Goal: Task Accomplishment & Management: Manage account settings

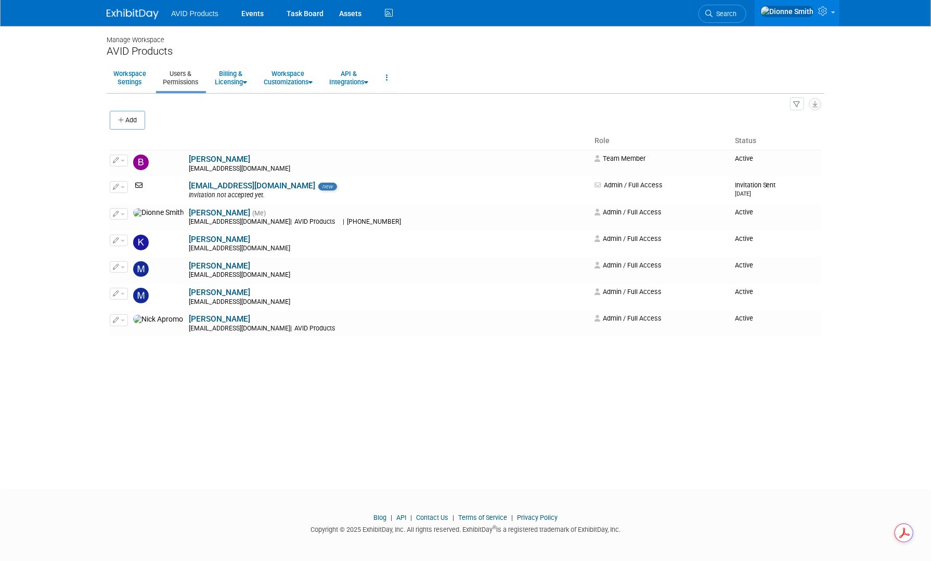
click at [120, 10] on img at bounding box center [133, 14] width 52 height 10
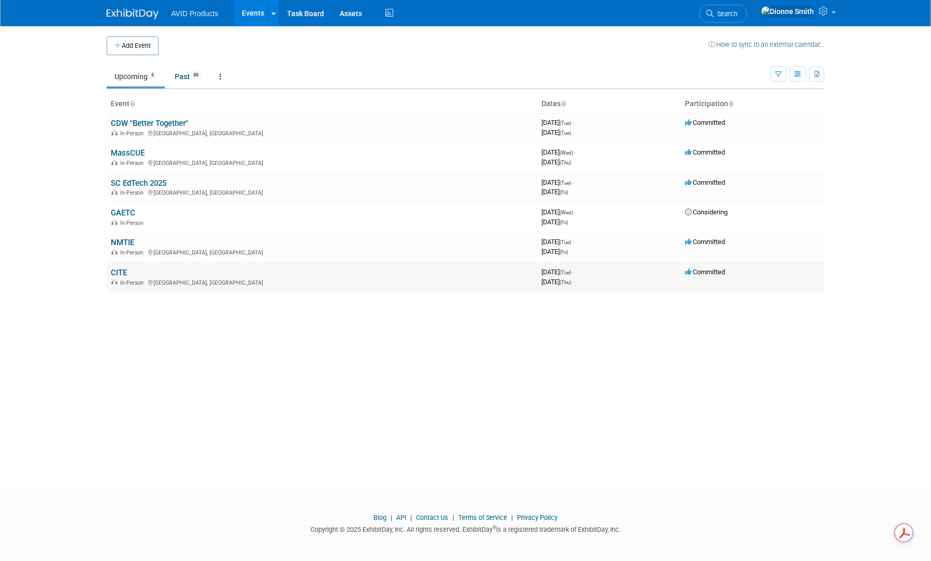
click at [127, 268] on link "CITE" at bounding box center [119, 272] width 16 height 9
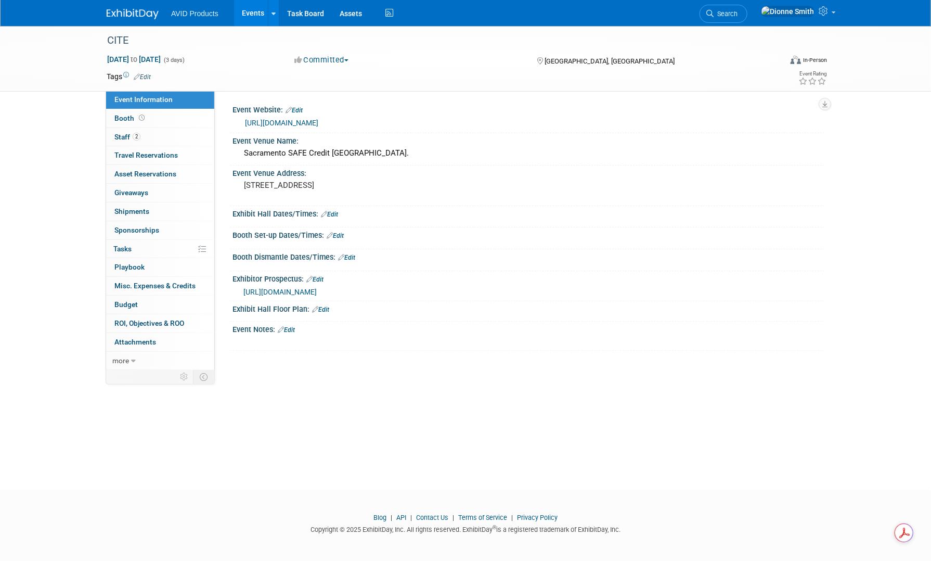
click at [284, 333] on div "X" at bounding box center [527, 335] width 579 height 5
click at [289, 329] on link "Edit" at bounding box center [286, 329] width 17 height 7
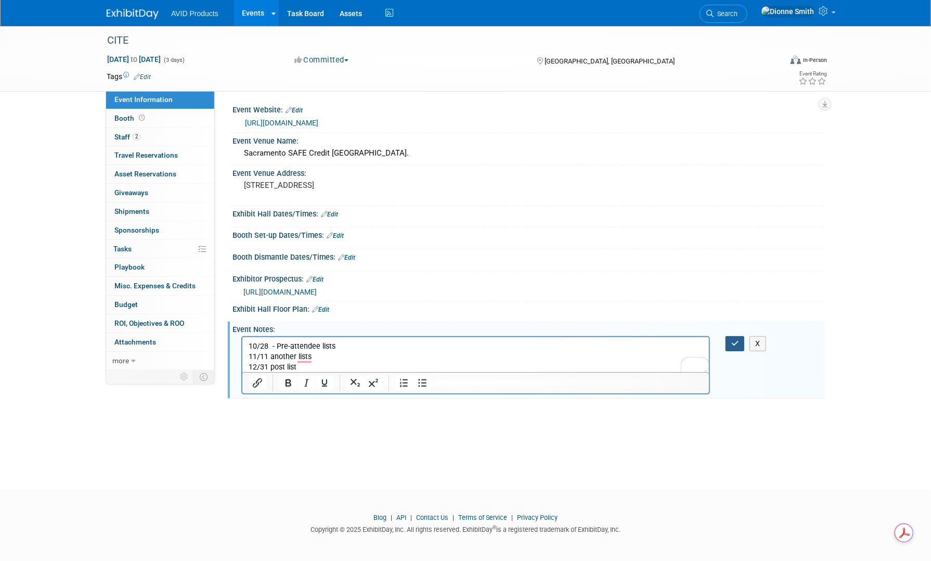
click at [734, 340] on icon "button" at bounding box center [735, 343] width 8 height 7
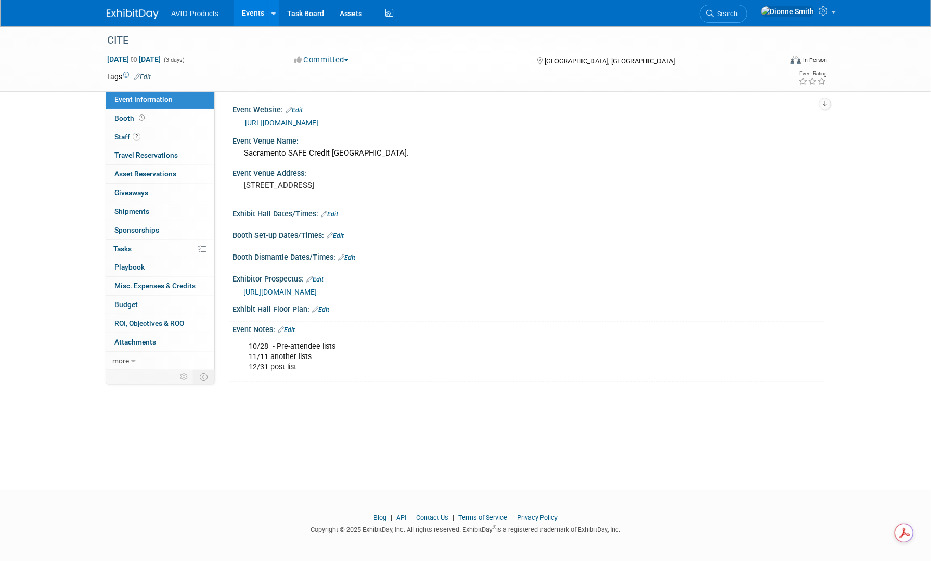
click at [295, 326] on link "Edit" at bounding box center [286, 329] width 17 height 7
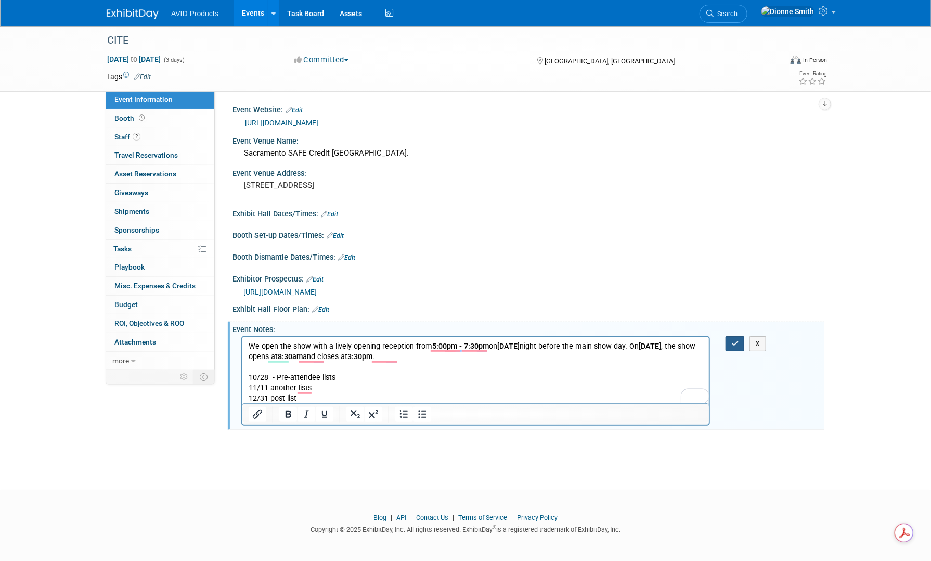
click at [730, 336] on button "button" at bounding box center [734, 343] width 19 height 15
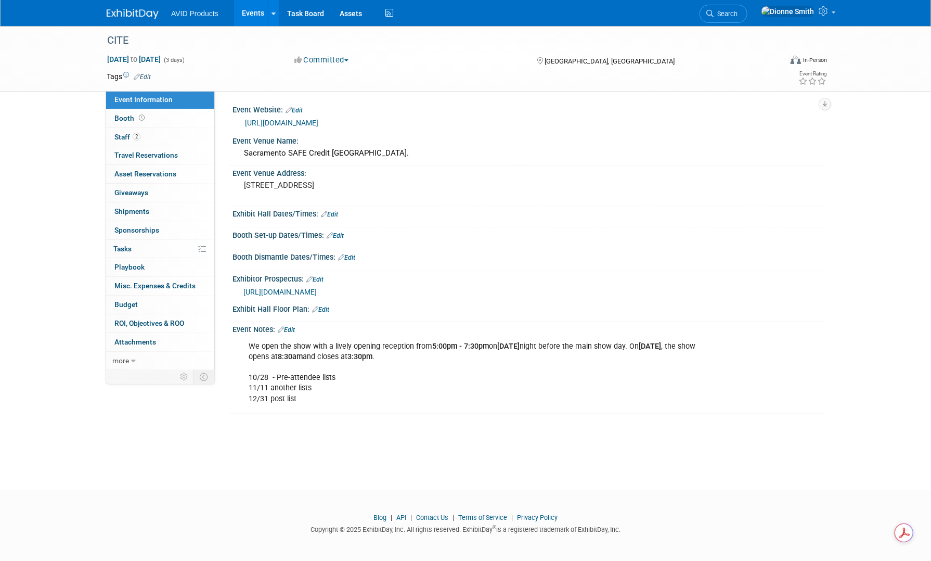
click at [337, 234] on link "Edit" at bounding box center [335, 235] width 17 height 7
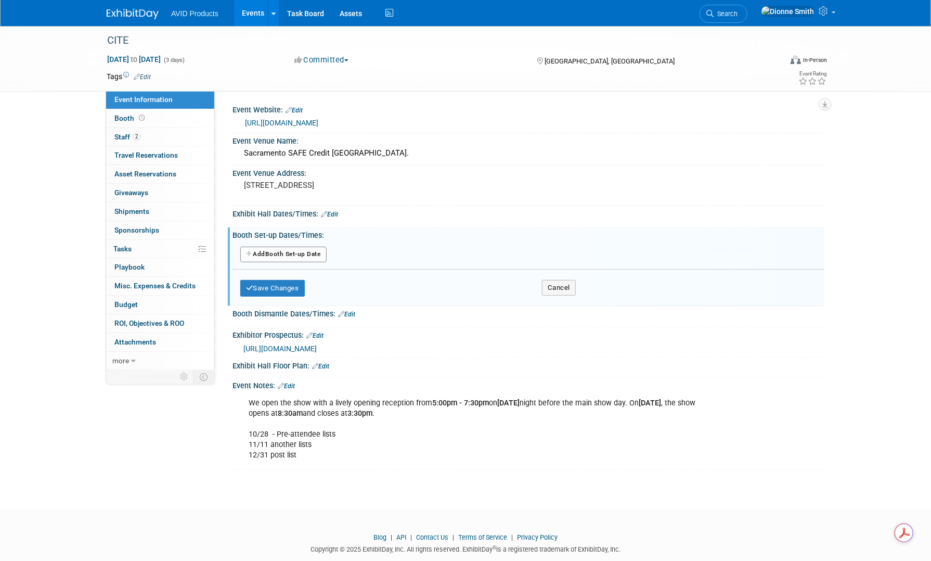
click at [320, 252] on button "Add Another Booth Set-up Date" at bounding box center [283, 254] width 86 height 16
select select "10"
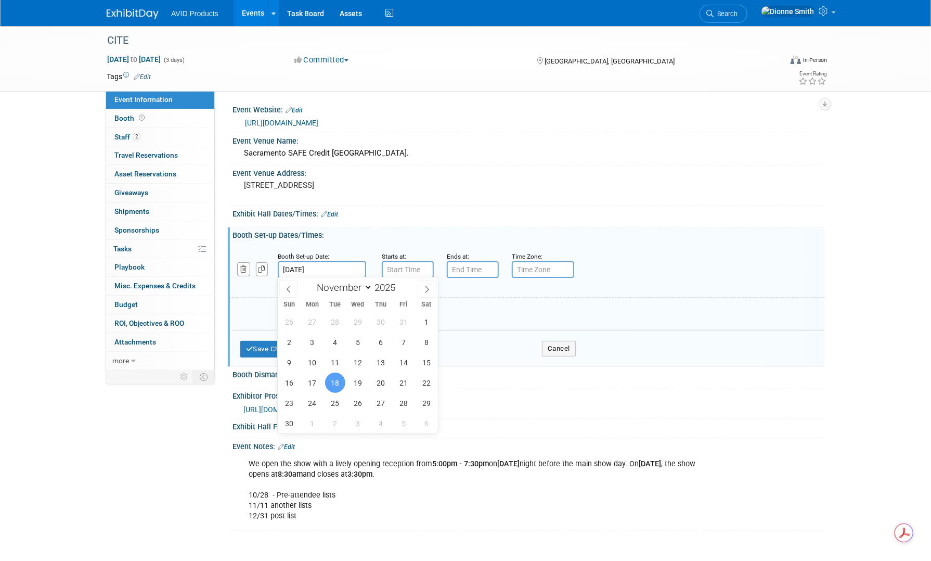
click at [325, 266] on input "[DATE]" at bounding box center [322, 269] width 88 height 17
click at [316, 388] on span "17" at bounding box center [312, 382] width 20 height 20
type input "[DATE]"
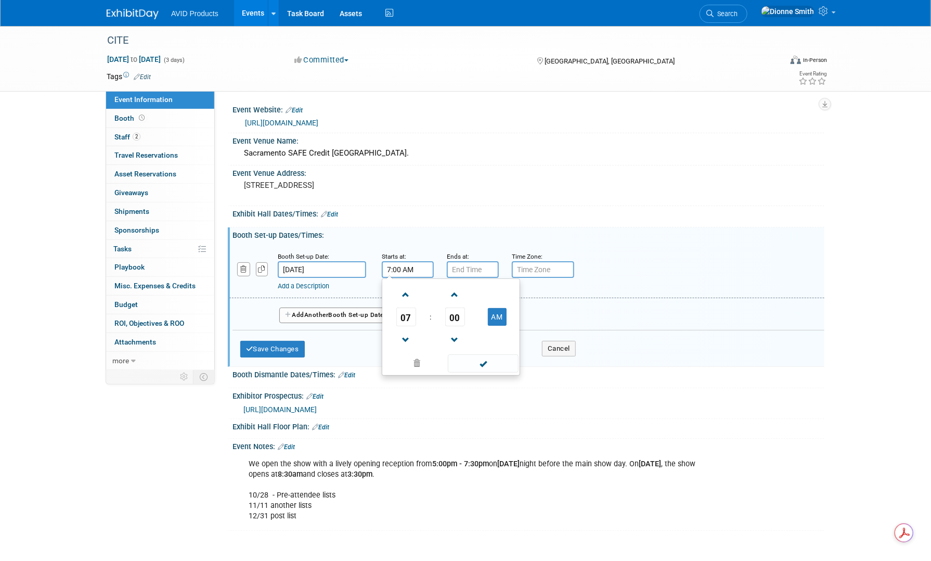
click at [411, 264] on input "7:00 AM" at bounding box center [408, 269] width 52 height 17
click at [405, 292] on span at bounding box center [406, 294] width 18 height 18
type input "8:00 AM"
click at [478, 361] on span at bounding box center [483, 363] width 70 height 18
click at [465, 269] on input "7:00 PM" at bounding box center [473, 269] width 52 height 17
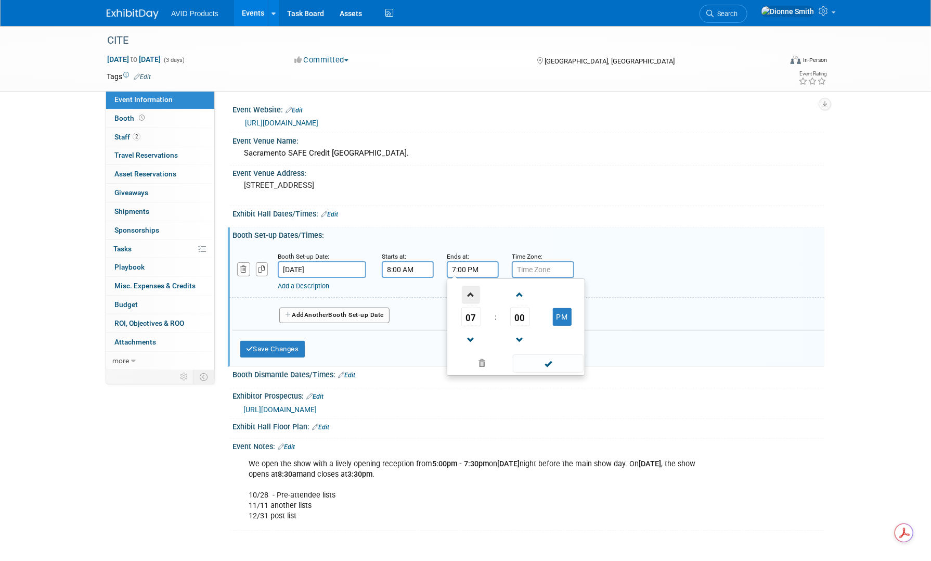
click at [472, 288] on span at bounding box center [471, 294] width 18 height 18
click at [477, 337] on span at bounding box center [471, 340] width 18 height 18
type input "6:00 PM"
click at [536, 360] on span at bounding box center [548, 363] width 70 height 18
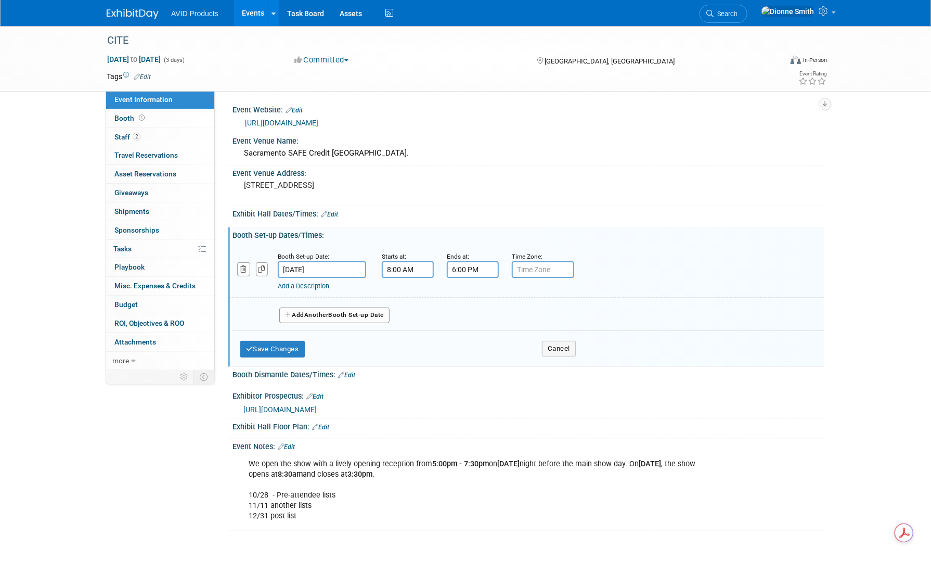
click at [320, 316] on span "Another" at bounding box center [316, 314] width 24 height 7
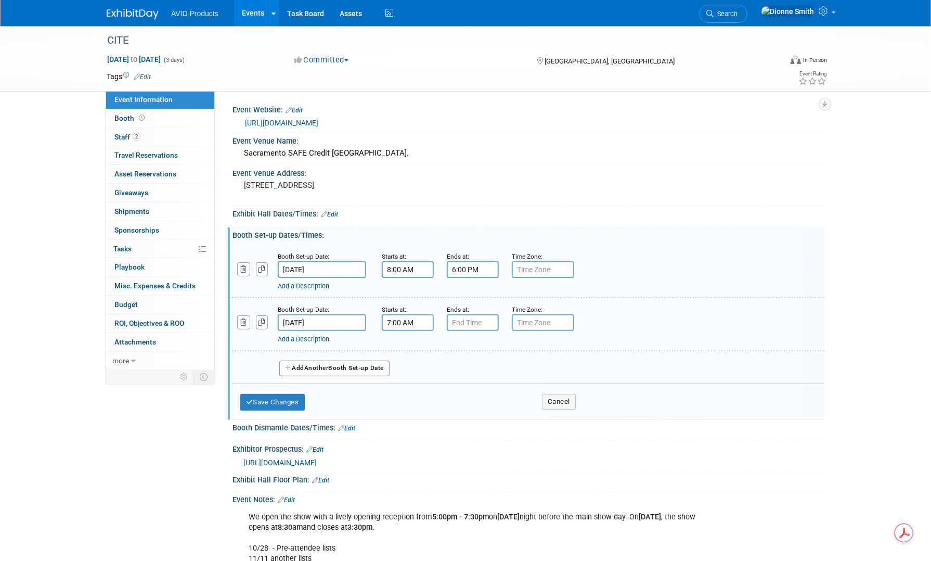
click at [396, 320] on input "7:00 AM" at bounding box center [408, 322] width 52 height 17
click at [400, 343] on span at bounding box center [406, 348] width 18 height 18
type input "8:00 AM"
click at [501, 419] on span at bounding box center [483, 416] width 70 height 18
click at [474, 323] on input "7:00 PM" at bounding box center [473, 322] width 52 height 17
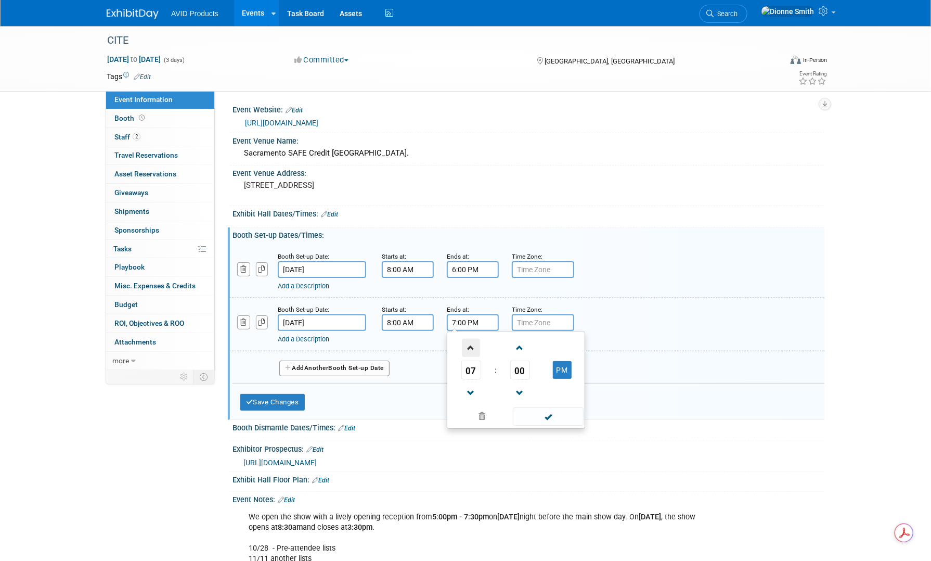
click at [472, 344] on span at bounding box center [471, 348] width 18 height 18
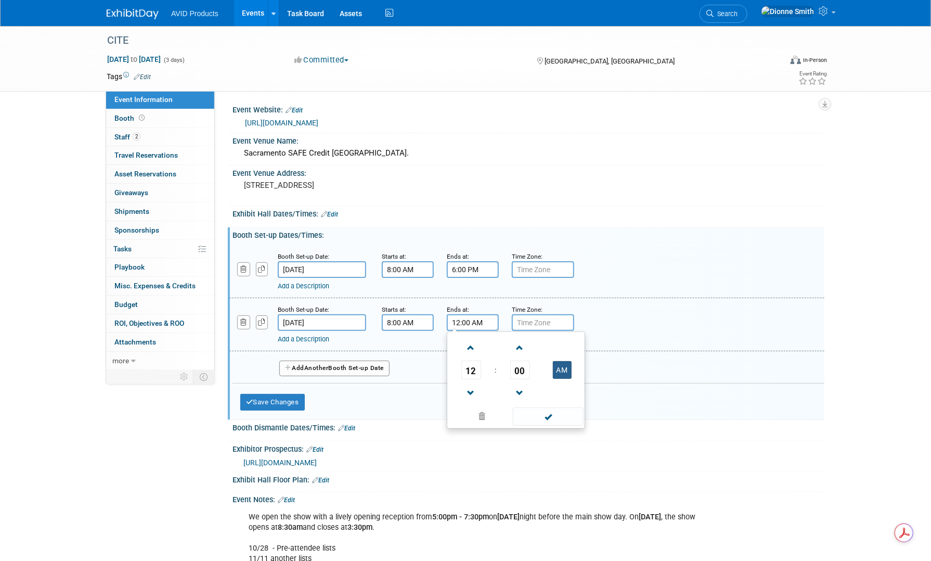
click at [562, 369] on button "AM" at bounding box center [562, 370] width 19 height 18
type input "12:00 PM"
click at [567, 414] on span at bounding box center [548, 416] width 70 height 18
click at [281, 404] on button "Save Changes" at bounding box center [272, 402] width 64 height 17
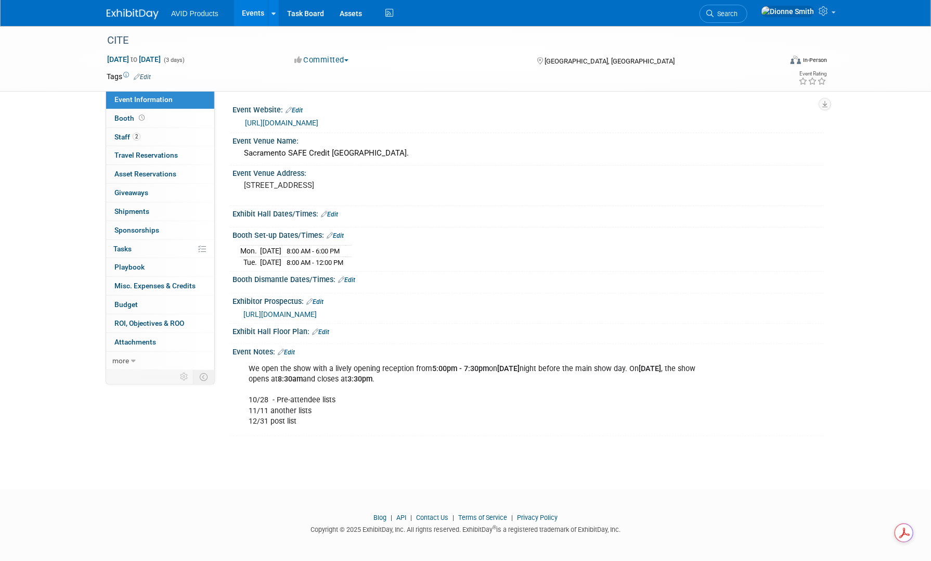
click at [336, 213] on link "Edit" at bounding box center [329, 214] width 17 height 7
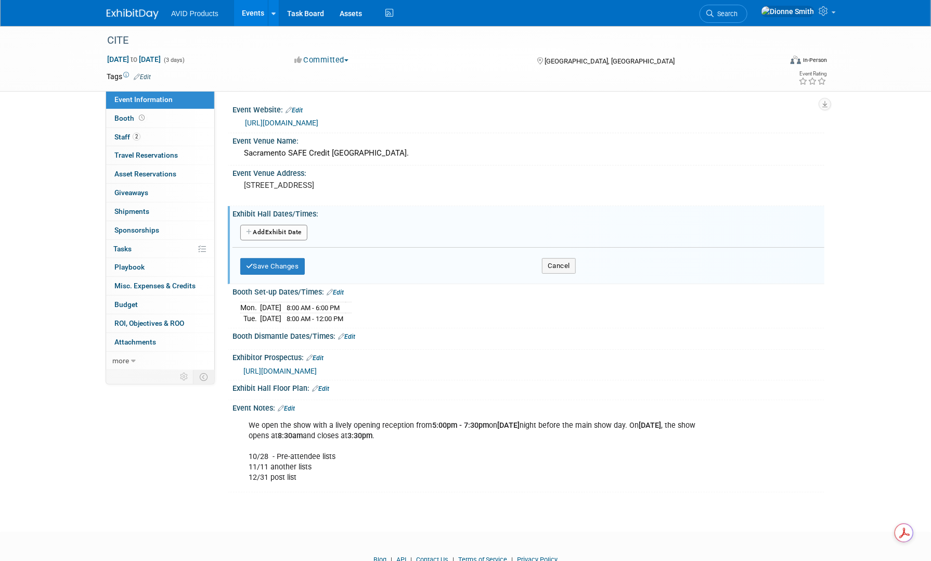
click at [300, 234] on button "Add Another Exhibit Date" at bounding box center [273, 233] width 67 height 16
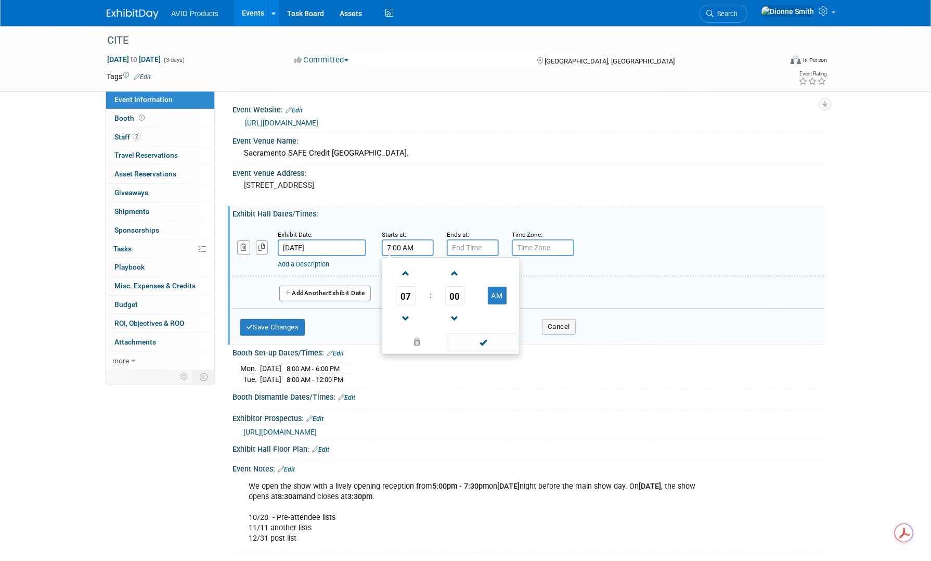
click at [387, 249] on input "7:00 AM" at bounding box center [408, 247] width 52 height 17
click at [401, 267] on span at bounding box center [406, 273] width 18 height 18
click at [478, 346] on span at bounding box center [483, 342] width 70 height 18
click at [404, 252] on input "8:00 AM" at bounding box center [408, 247] width 52 height 17
click at [408, 295] on span "08" at bounding box center [406, 295] width 20 height 19
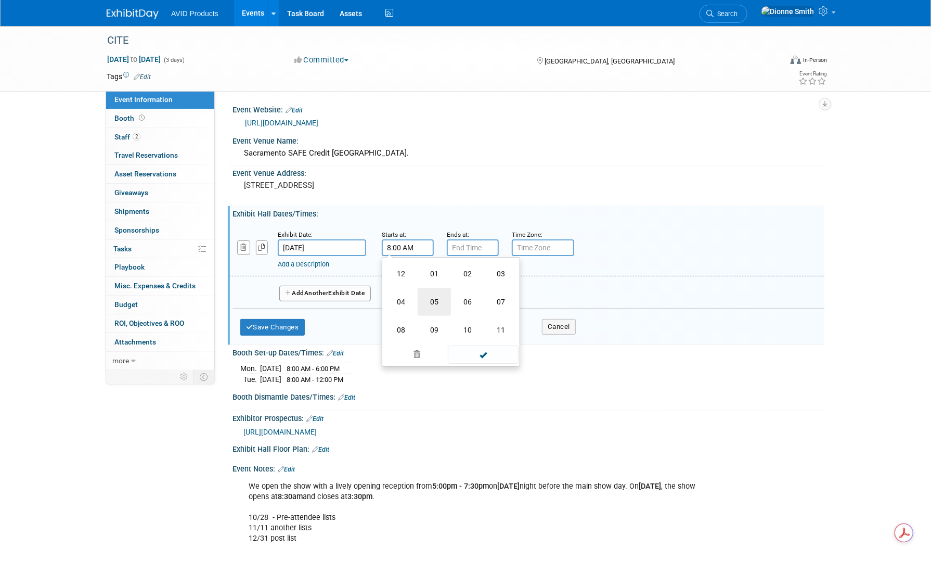
click at [431, 303] on td "05" at bounding box center [434, 302] width 33 height 28
click at [499, 291] on button "AM" at bounding box center [497, 296] width 19 height 18
type input "5:00 PM"
click at [491, 345] on span at bounding box center [483, 342] width 70 height 18
click at [468, 252] on input "7:00 PM" at bounding box center [473, 247] width 52 height 17
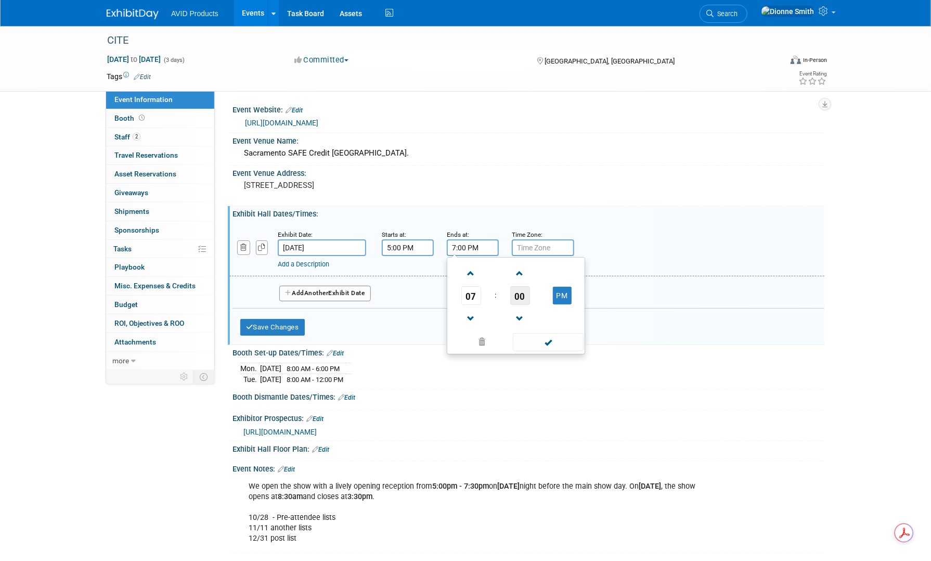
click at [518, 293] on span "00" at bounding box center [520, 295] width 20 height 19
drag, startPoint x: 534, startPoint y: 300, endPoint x: 548, endPoint y: 310, distance: 17.5
click at [534, 301] on td "30" at bounding box center [532, 302] width 33 height 28
type input "7:30 PM"
click at [564, 341] on span at bounding box center [548, 342] width 70 height 18
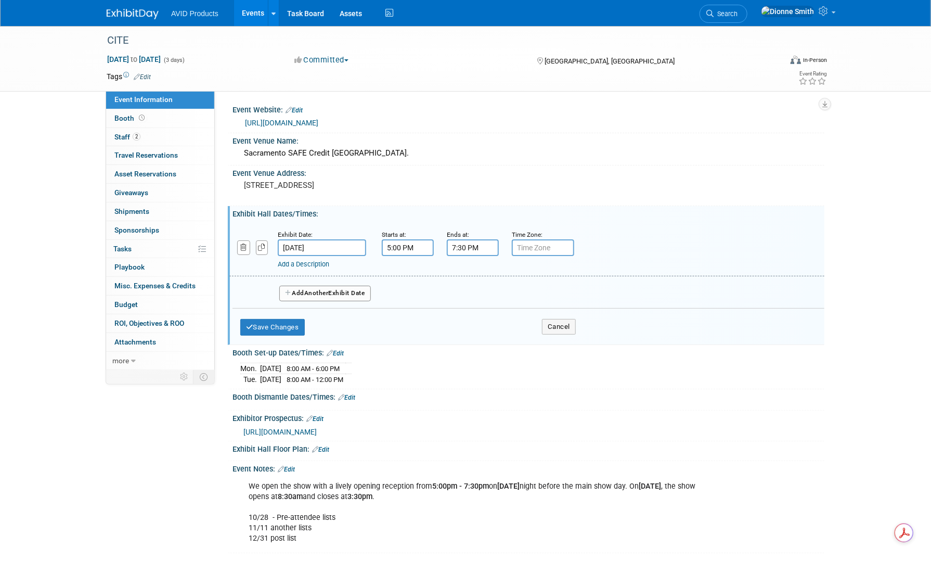
click at [317, 298] on button "Add Another Exhibit Date" at bounding box center [325, 293] width 92 height 16
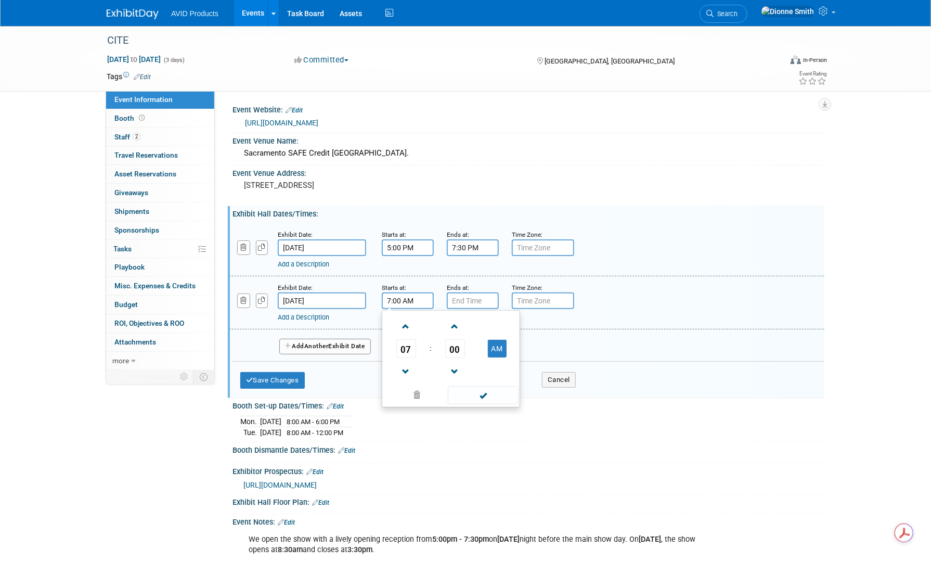
click at [407, 298] on input "7:00 AM" at bounding box center [408, 300] width 52 height 17
click at [400, 323] on span at bounding box center [406, 326] width 18 height 18
type input "8:00 AM"
click at [488, 388] on span at bounding box center [483, 395] width 70 height 18
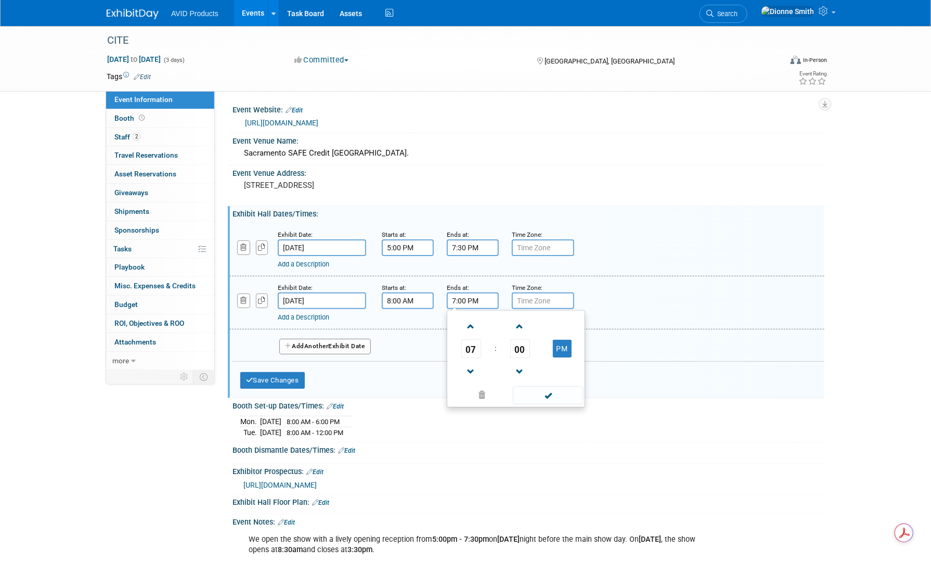
click at [460, 294] on input "7:00 PM" at bounding box center [473, 300] width 52 height 17
click at [475, 341] on span "07" at bounding box center [471, 348] width 20 height 19
click at [574, 327] on td "03" at bounding box center [565, 327] width 33 height 28
click at [525, 346] on span "00" at bounding box center [520, 348] width 20 height 19
drag, startPoint x: 531, startPoint y: 356, endPoint x: 557, endPoint y: 387, distance: 41.0
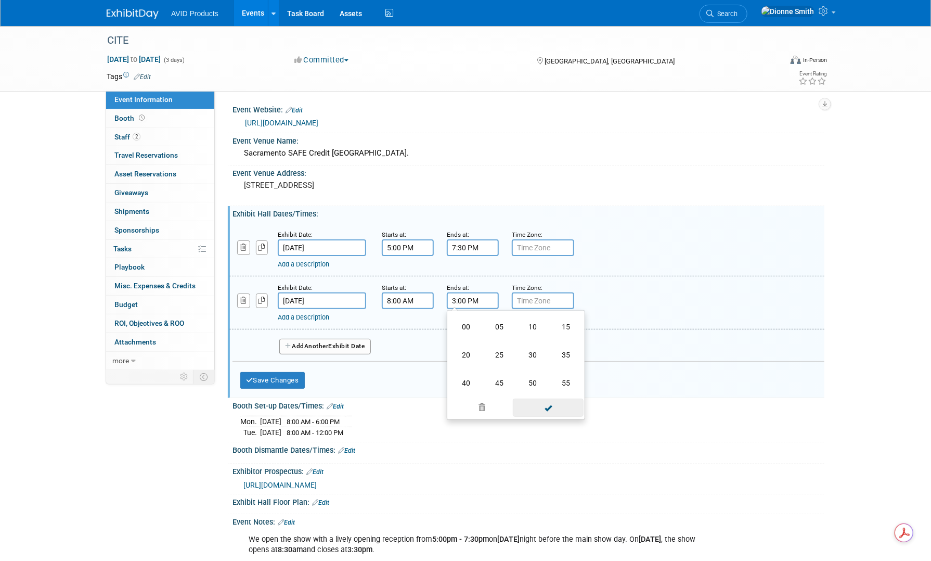
click at [531, 355] on td "30" at bounding box center [532, 355] width 33 height 28
type input "3:30 PM"
click at [556, 392] on span at bounding box center [548, 395] width 70 height 18
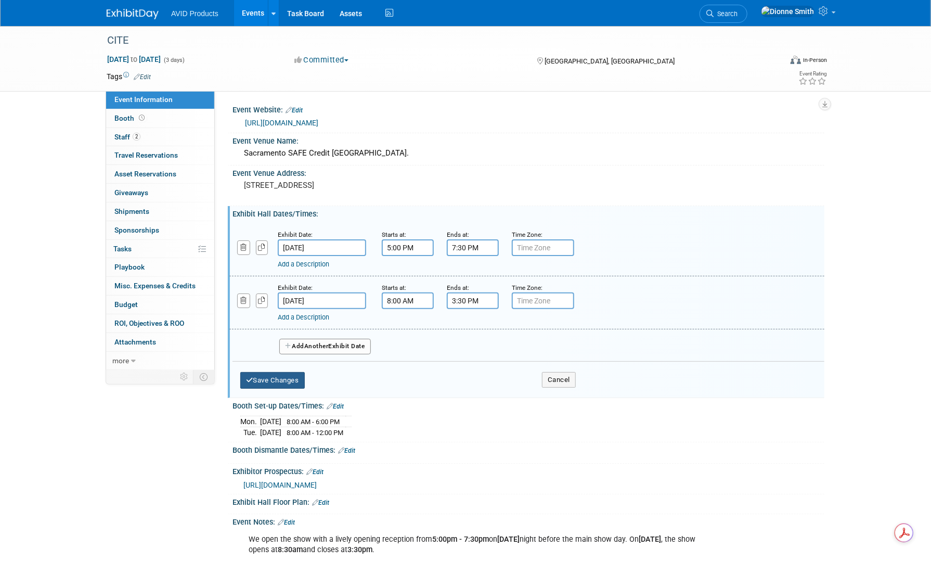
click at [283, 381] on button "Save Changes" at bounding box center [272, 380] width 64 height 17
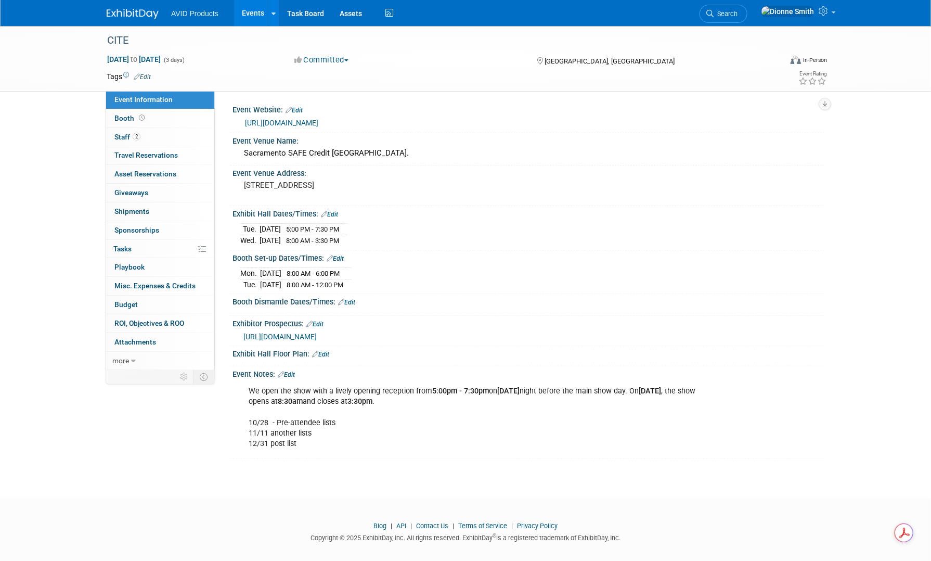
click at [350, 300] on link "Edit" at bounding box center [346, 301] width 17 height 7
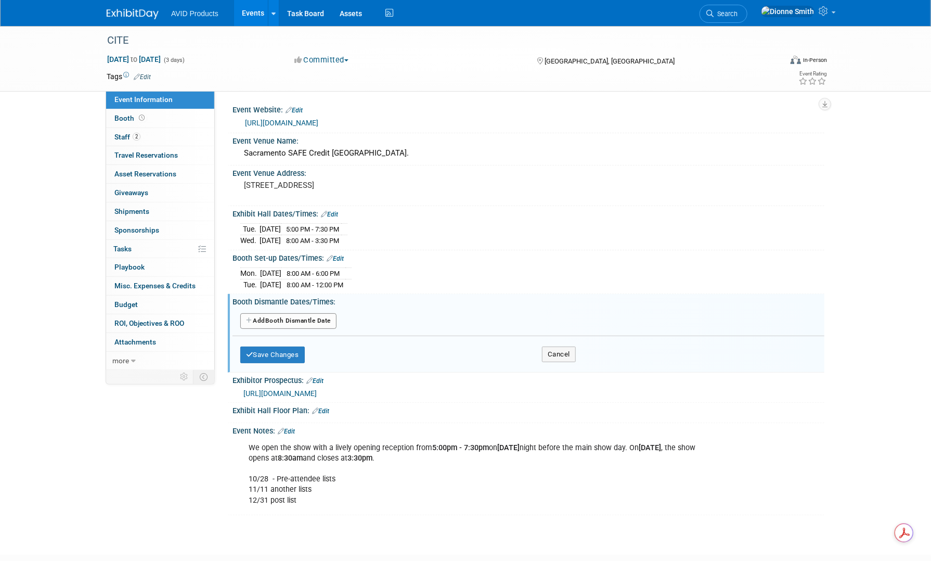
click at [336, 319] on button "Add Another Booth Dismantle Date" at bounding box center [288, 321] width 96 height 16
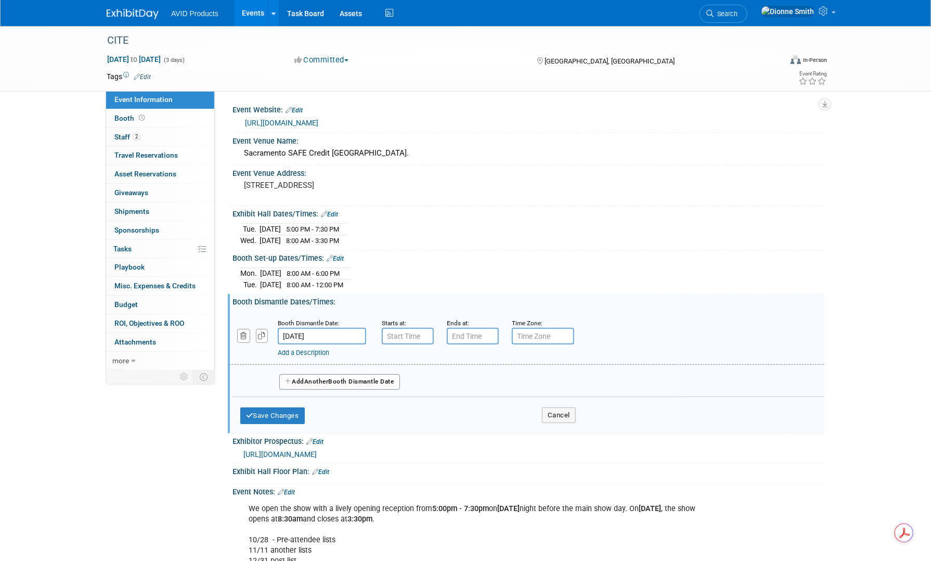
click at [308, 335] on input "[DATE]" at bounding box center [322, 336] width 88 height 17
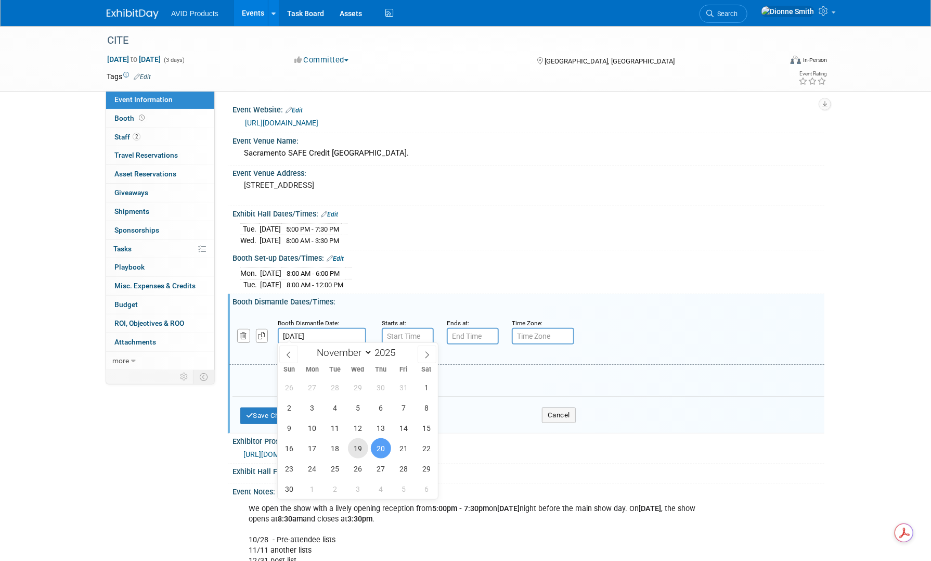
click at [361, 448] on span "19" at bounding box center [358, 448] width 20 height 20
type input "[DATE]"
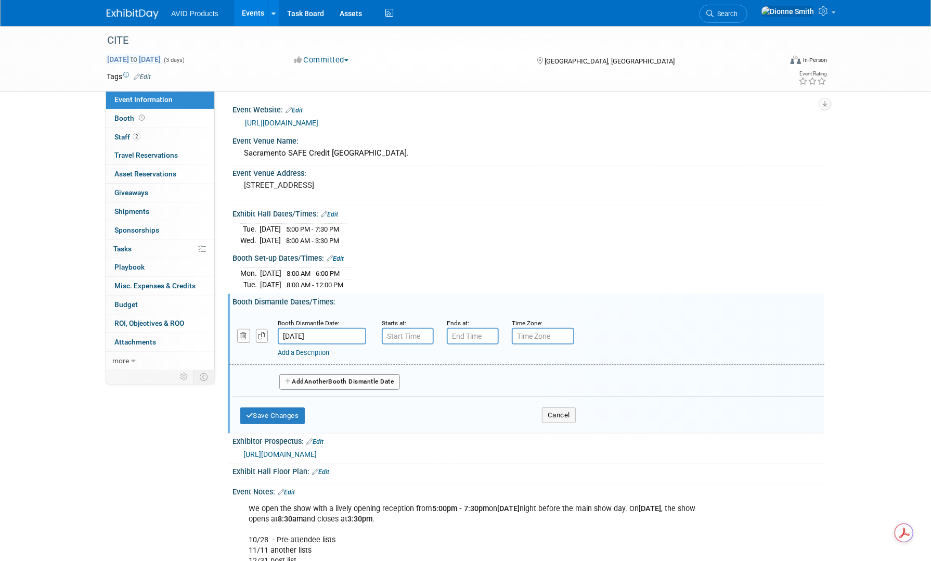
click at [161, 59] on span "[DATE] to [DATE]" at bounding box center [134, 59] width 55 height 9
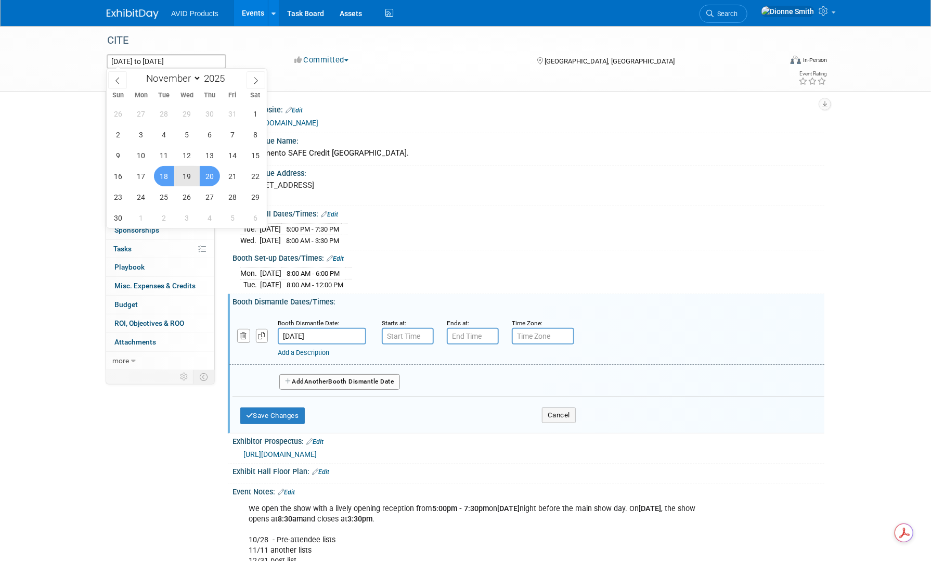
click at [642, 253] on div "Booth Set-up Dates/Times: Edit" at bounding box center [528, 257] width 592 height 14
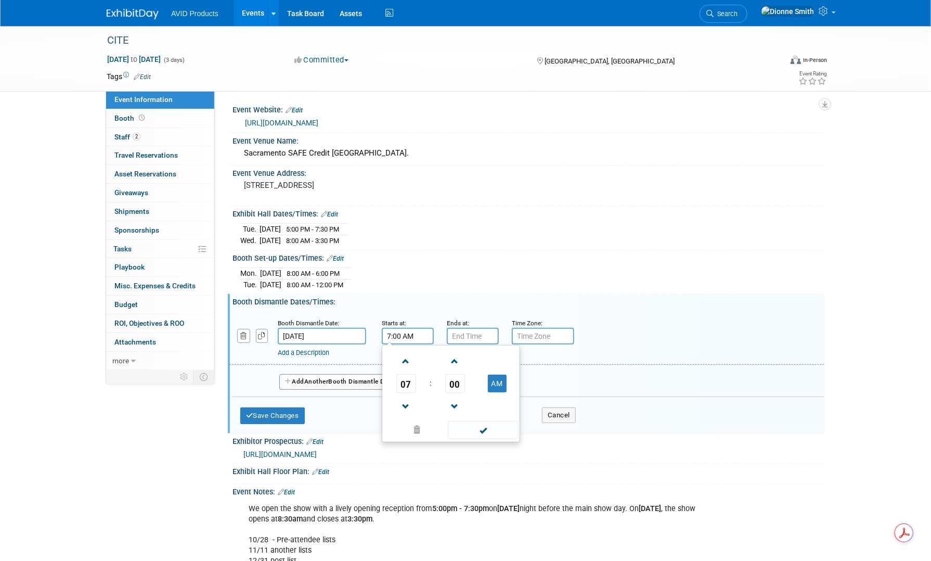
click at [413, 333] on input "7:00 AM" at bounding box center [408, 336] width 52 height 17
click at [394, 385] on td "07" at bounding box center [405, 383] width 43 height 19
click at [411, 382] on span "07" at bounding box center [406, 383] width 20 height 19
click at [508, 359] on td "03" at bounding box center [500, 361] width 33 height 28
click at [456, 379] on span "00" at bounding box center [455, 383] width 20 height 19
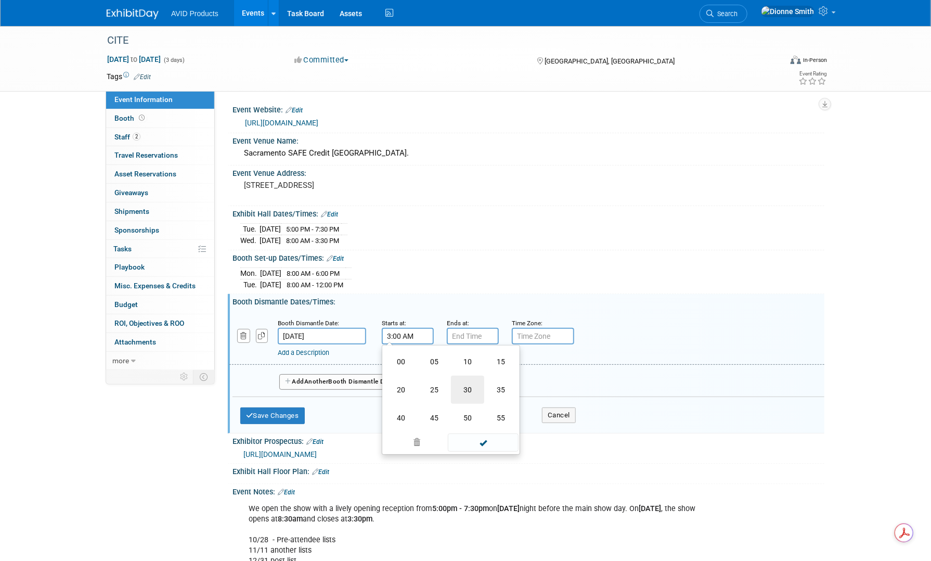
click at [460, 381] on td "30" at bounding box center [467, 389] width 33 height 28
click at [499, 382] on button "AM" at bounding box center [497, 383] width 19 height 18
type input "3:30 PM"
click at [506, 427] on span at bounding box center [483, 430] width 70 height 18
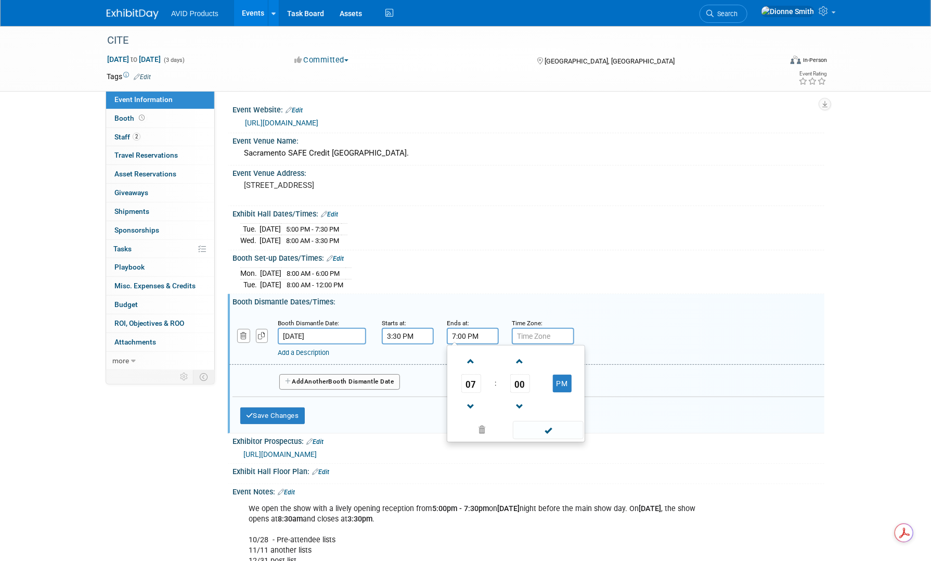
click at [476, 337] on input "7:00 PM" at bounding box center [473, 336] width 52 height 17
click at [517, 381] on span "00" at bounding box center [520, 383] width 20 height 19
click at [531, 382] on td "30" at bounding box center [532, 389] width 33 height 28
type input "7:30 PM"
click at [543, 428] on span at bounding box center [548, 430] width 70 height 18
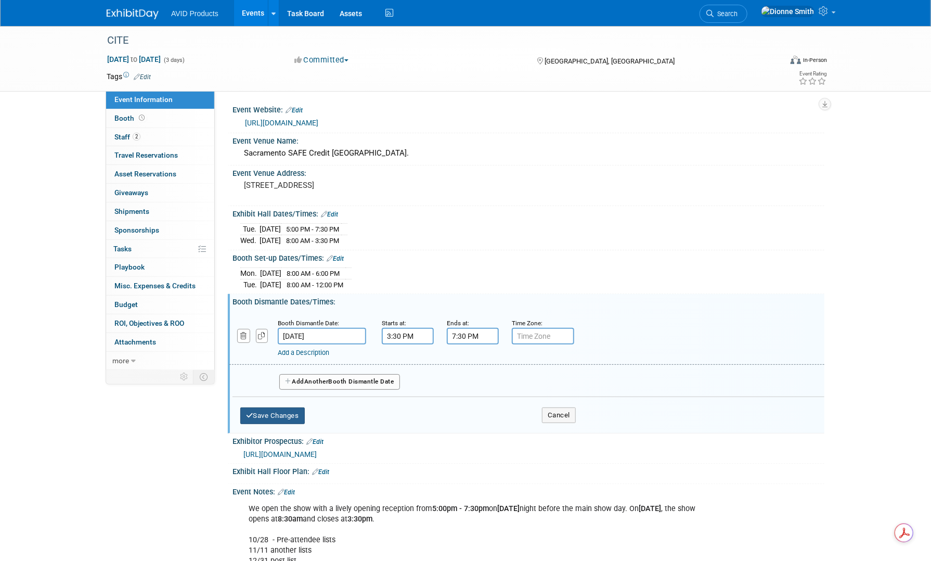
click at [273, 411] on button "Save Changes" at bounding box center [272, 415] width 64 height 17
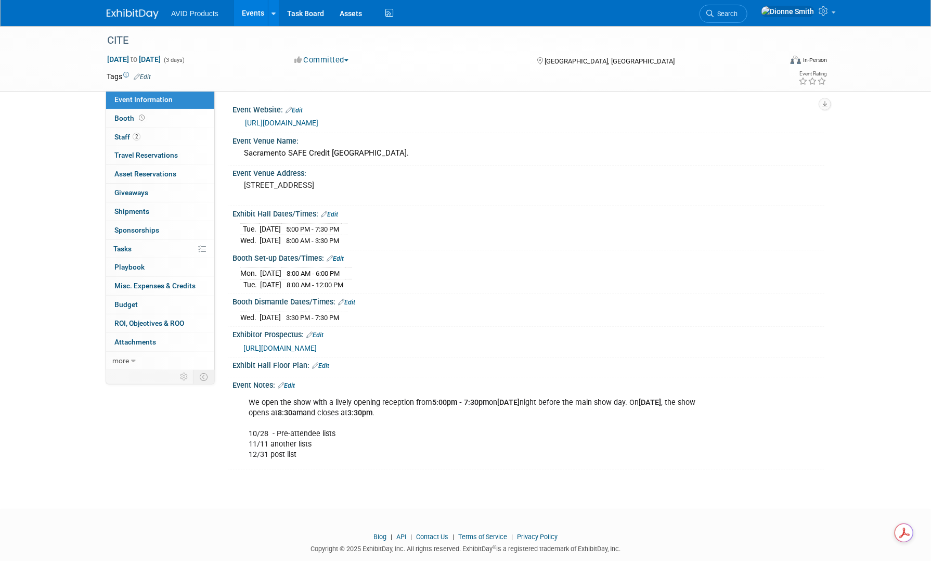
click at [334, 211] on link "Edit" at bounding box center [329, 214] width 17 height 7
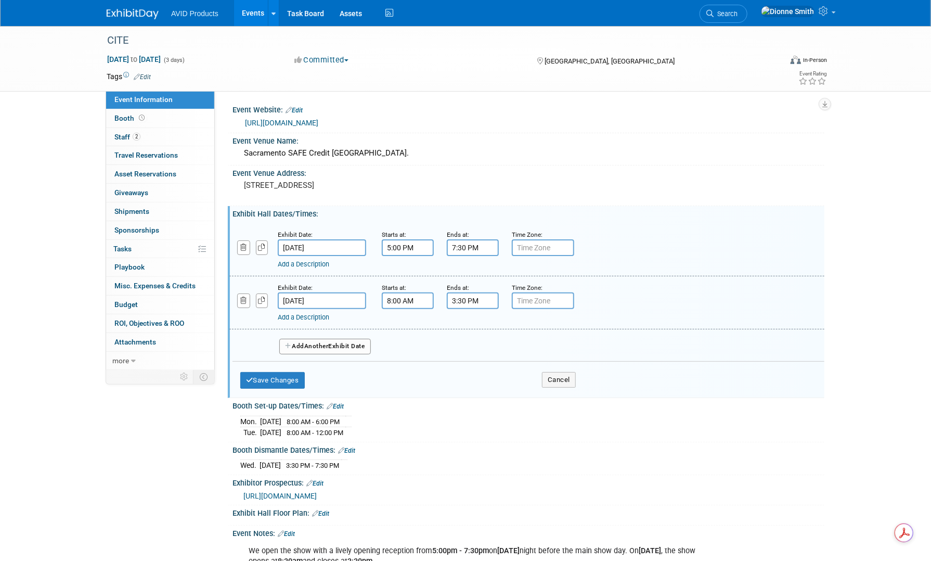
click at [314, 344] on span "Another" at bounding box center [316, 345] width 24 height 7
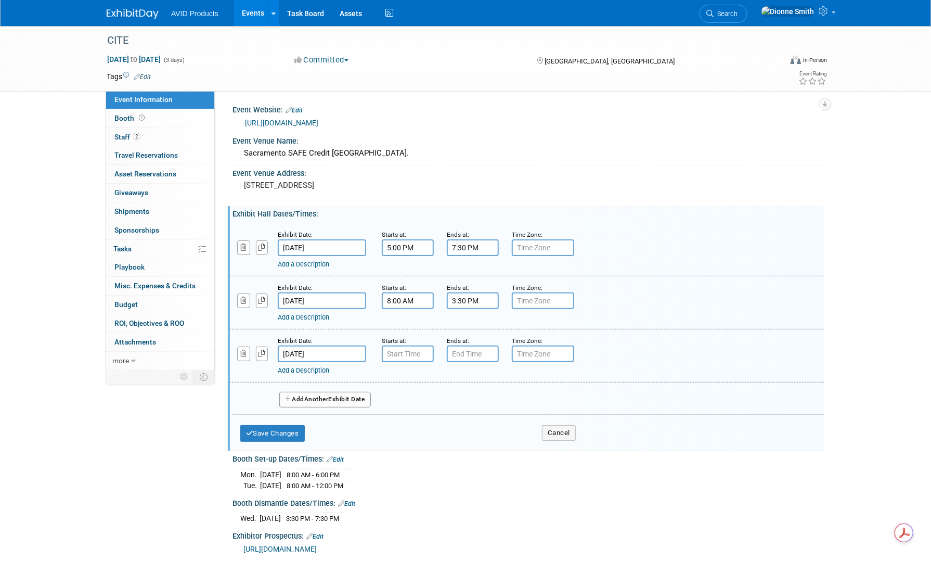
click at [316, 352] on input "[DATE]" at bounding box center [322, 353] width 88 height 17
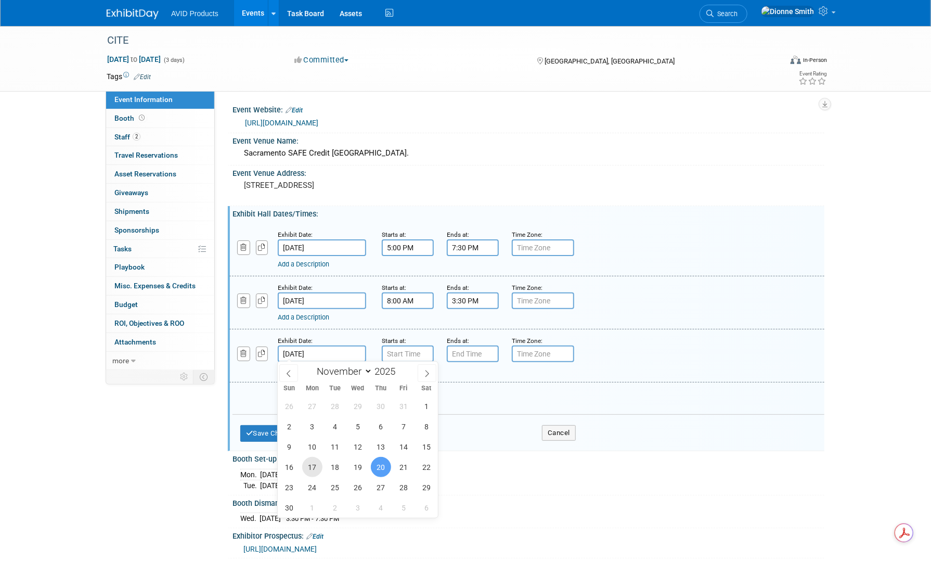
click at [311, 466] on span "17" at bounding box center [312, 467] width 20 height 20
type input "[DATE]"
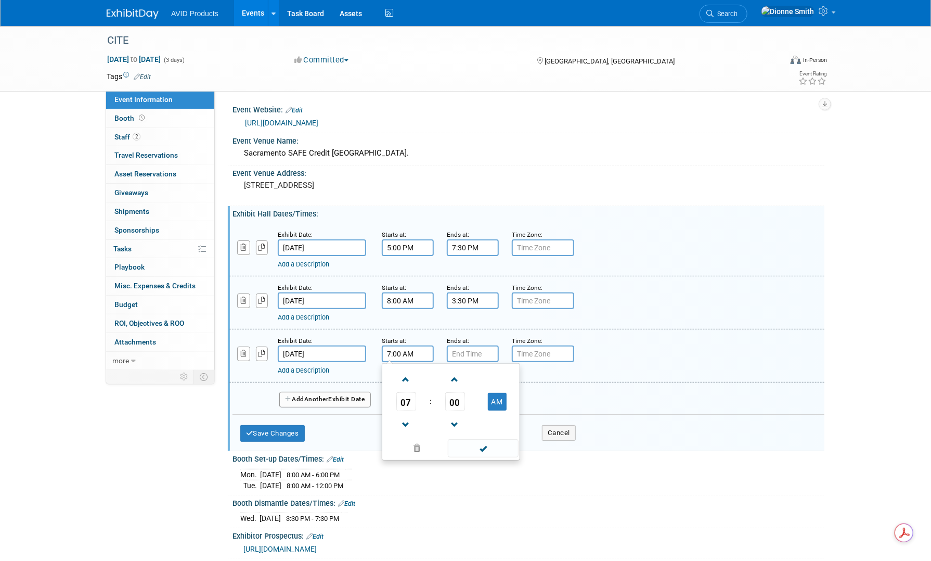
click at [415, 356] on input "7:00 AM" at bounding box center [408, 353] width 52 height 17
click at [408, 402] on span "07" at bounding box center [406, 401] width 20 height 19
click at [466, 409] on td "06" at bounding box center [467, 408] width 33 height 28
click at [502, 394] on button "AM" at bounding box center [497, 402] width 19 height 18
type input "6:00 PM"
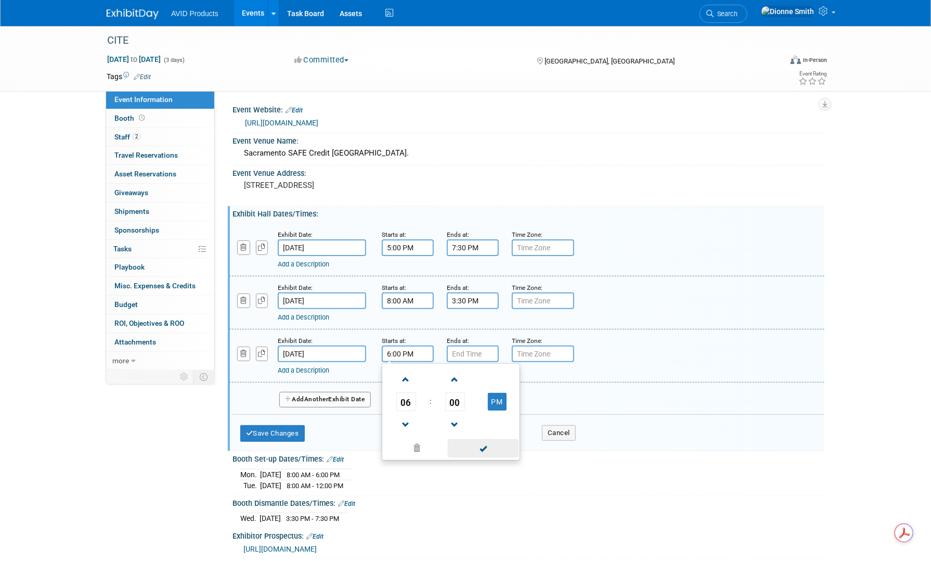
click at [499, 446] on span at bounding box center [483, 448] width 70 height 18
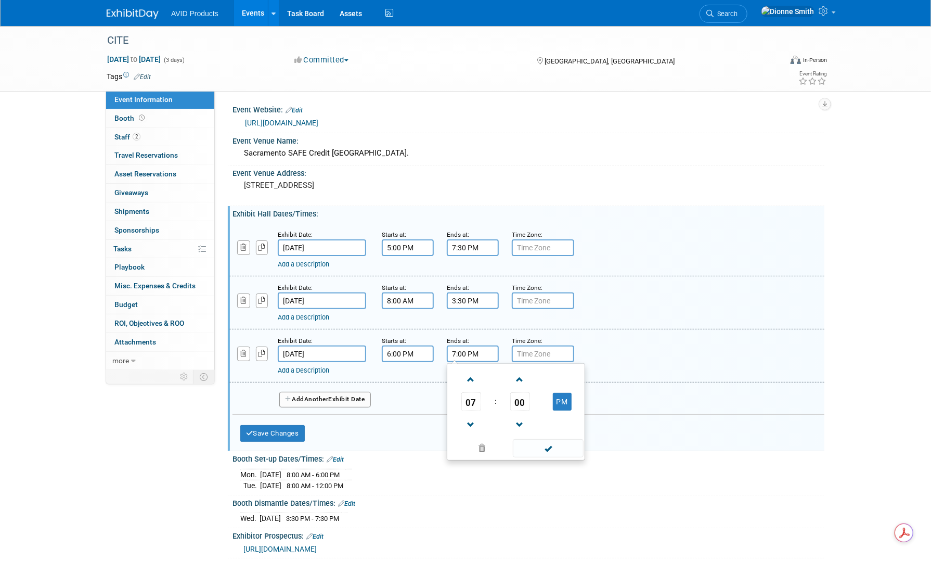
click at [476, 353] on input "7:00 PM" at bounding box center [473, 353] width 52 height 17
click at [471, 402] on span "07" at bounding box center [471, 401] width 20 height 19
click at [497, 432] on td "09" at bounding box center [499, 436] width 33 height 28
type input "9:00 PM"
click at [564, 445] on span at bounding box center [548, 448] width 70 height 18
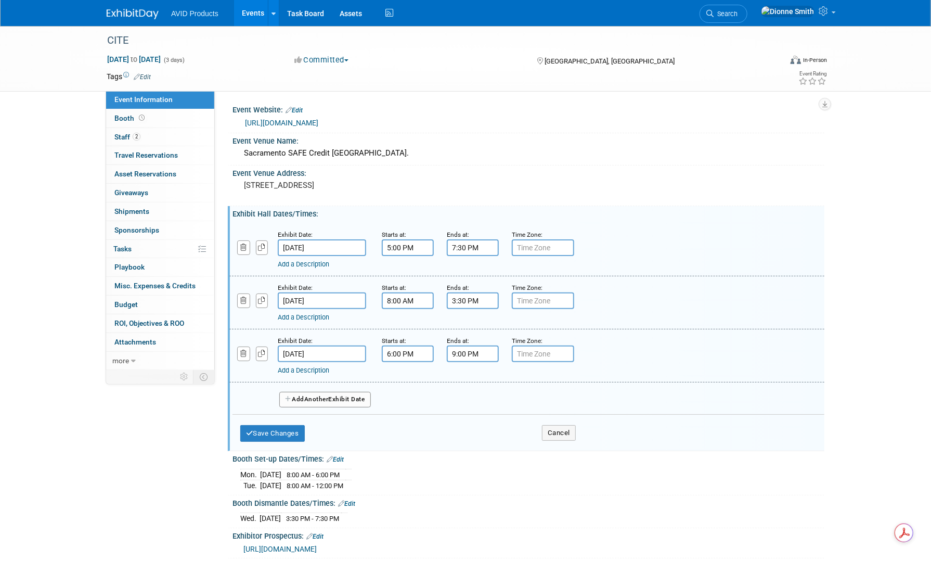
click at [284, 369] on link "Add a Description" at bounding box center [303, 370] width 51 height 8
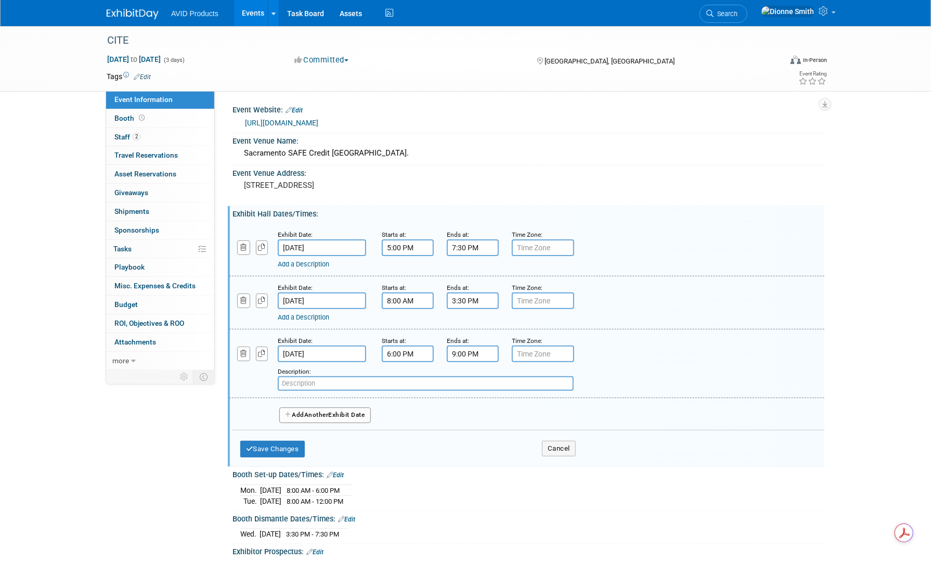
type input "P"
type input "Welcome Reception"
click at [262, 453] on button "Save Changes" at bounding box center [272, 448] width 64 height 17
